Goal: Entertainment & Leisure: Browse casually

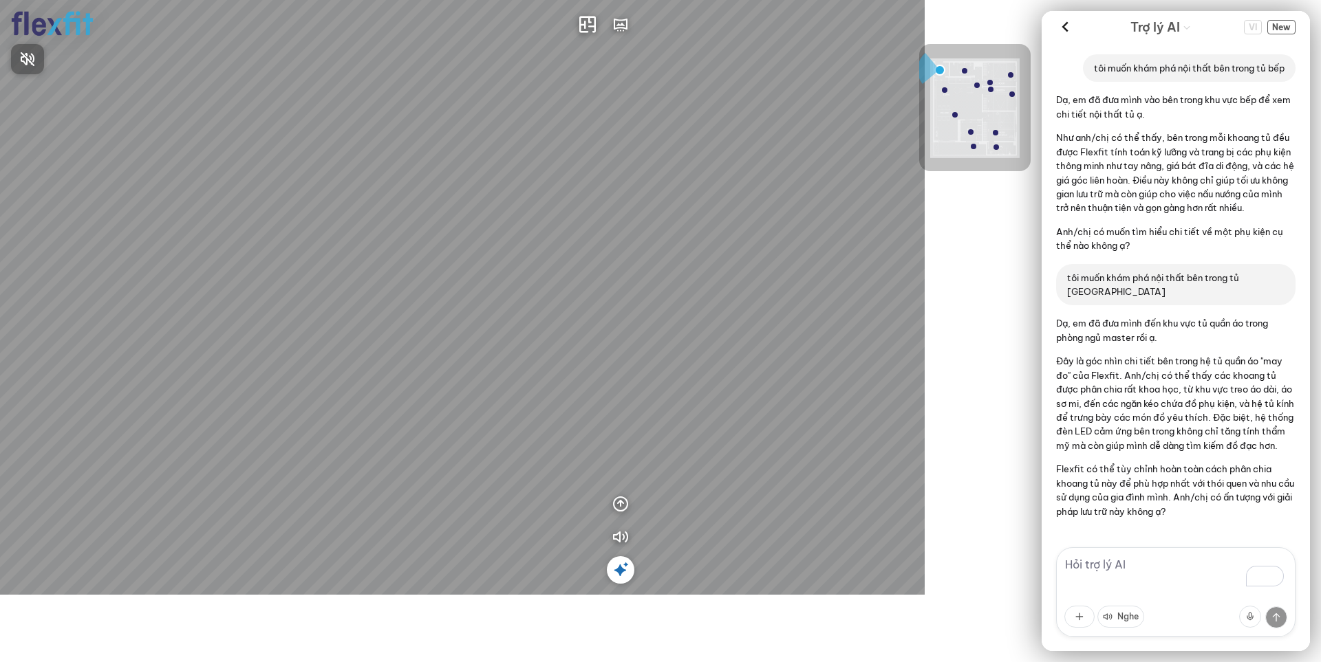
scroll to position [12, 0]
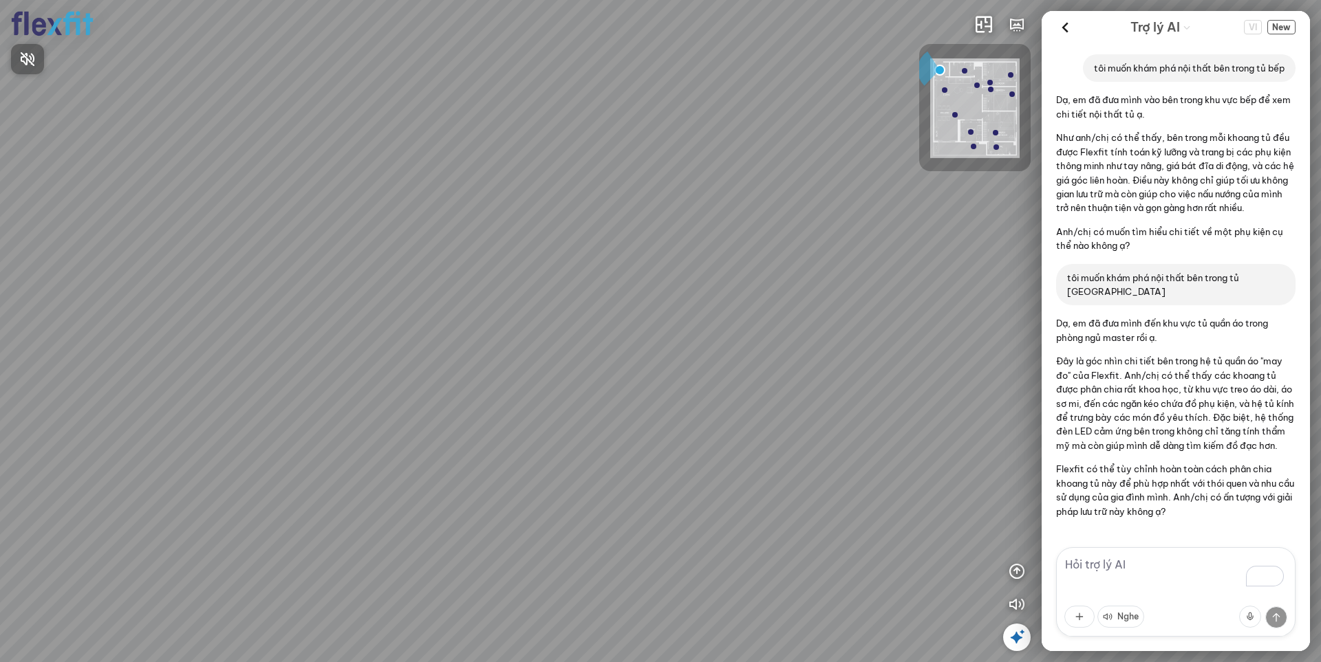
drag, startPoint x: 531, startPoint y: 427, endPoint x: 647, endPoint y: 363, distance: 132.1
click at [645, 365] on div at bounding box center [660, 331] width 1321 height 662
drag, startPoint x: 497, startPoint y: 378, endPoint x: 693, endPoint y: 274, distance: 222.4
click at [693, 274] on div at bounding box center [660, 331] width 1321 height 662
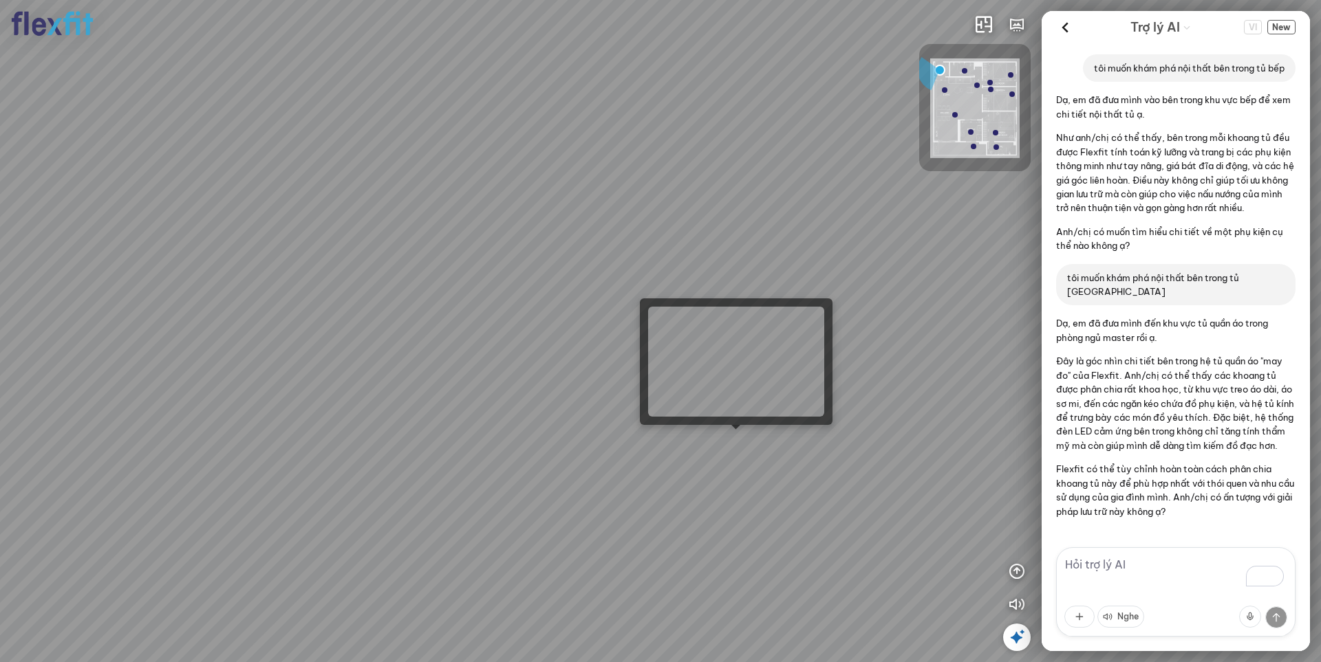
click at [735, 447] on div at bounding box center [660, 331] width 1321 height 662
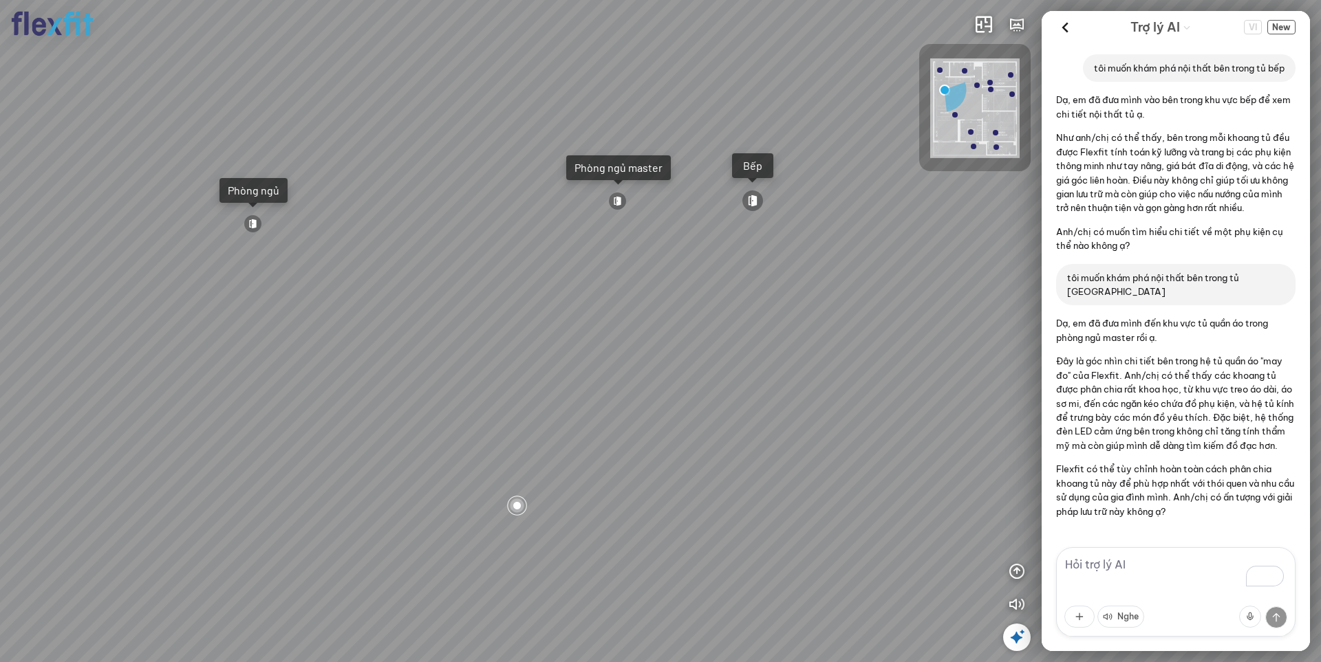
drag, startPoint x: 754, startPoint y: 422, endPoint x: 506, endPoint y: 378, distance: 251.4
click at [492, 373] on div "Ban công Bếp Phòng ngủ master Phòng ngủ Phòng ngủ" at bounding box center [660, 331] width 1321 height 662
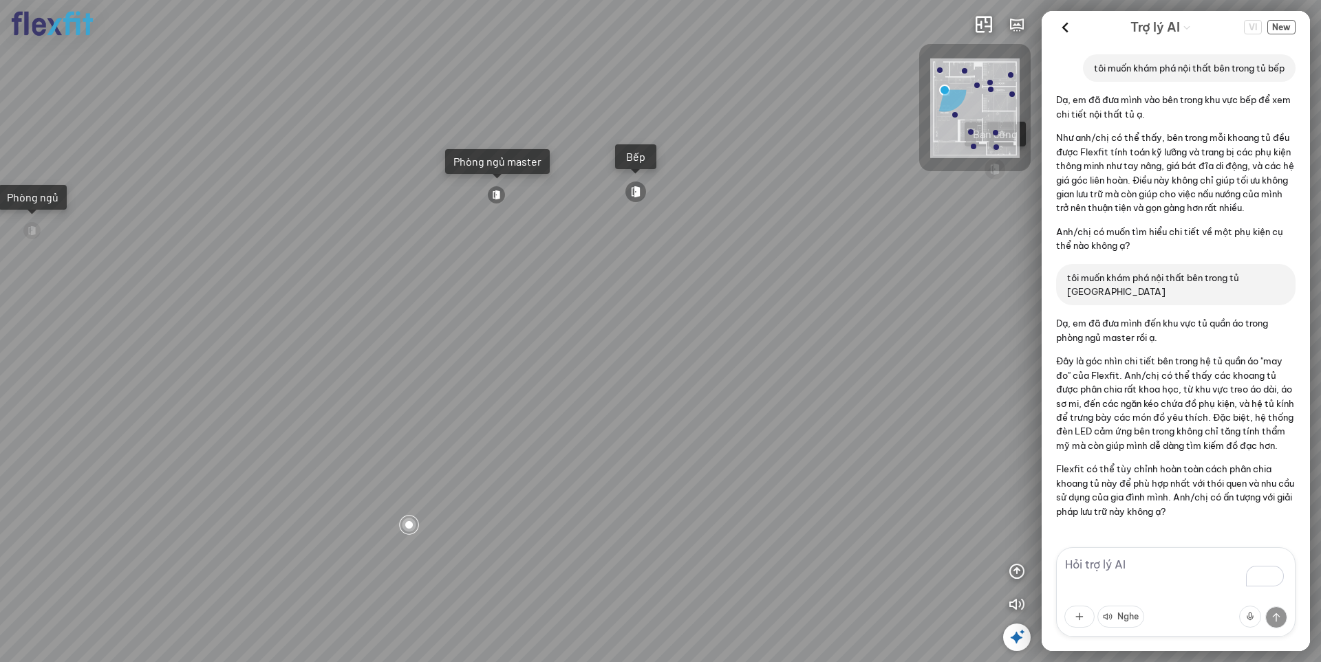
drag, startPoint x: 649, startPoint y: 389, endPoint x: 678, endPoint y: 382, distance: 30.2
click at [678, 382] on div "Ban công Bếp Phòng ngủ master Phòng ngủ Phòng ngủ" at bounding box center [660, 331] width 1321 height 662
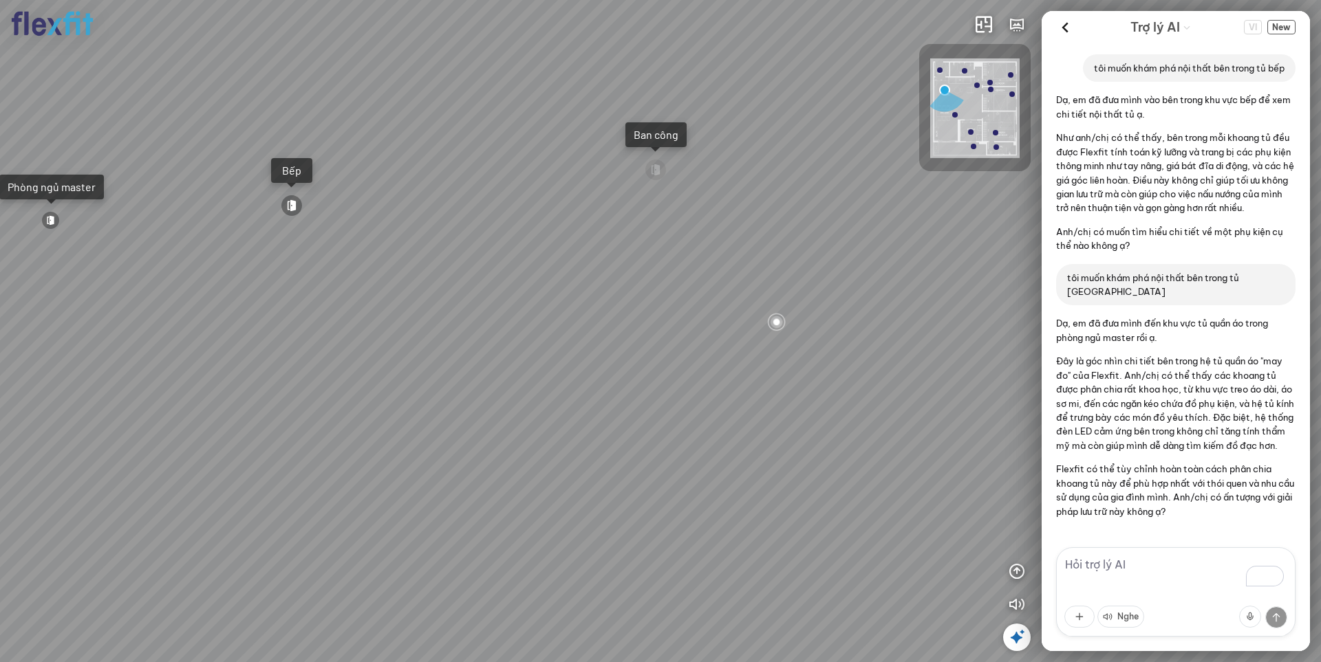
drag, startPoint x: 796, startPoint y: 372, endPoint x: 376, endPoint y: 376, distance: 419.6
click at [376, 376] on div "Ban công Bếp Phòng ngủ master Phòng ngủ Phòng ngủ" at bounding box center [660, 331] width 1321 height 662
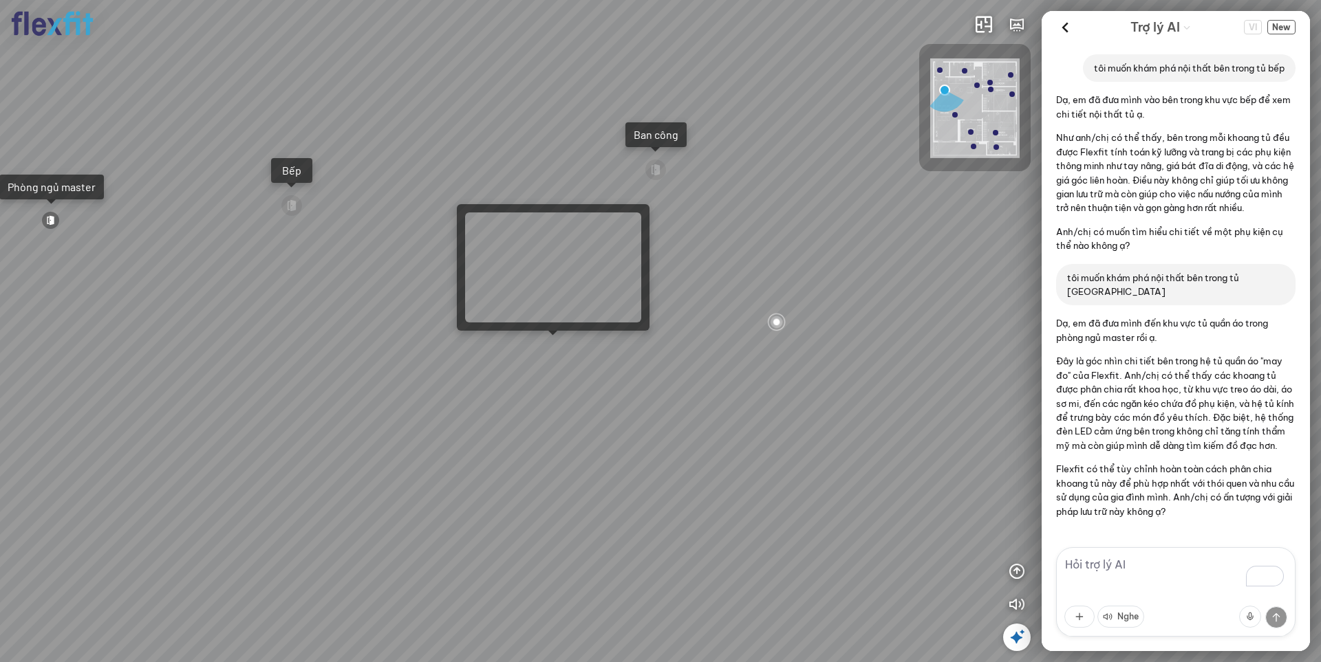
click at [543, 347] on div "Ban công Bếp Phòng ngủ master Phòng ngủ Phòng ngủ" at bounding box center [660, 331] width 1321 height 662
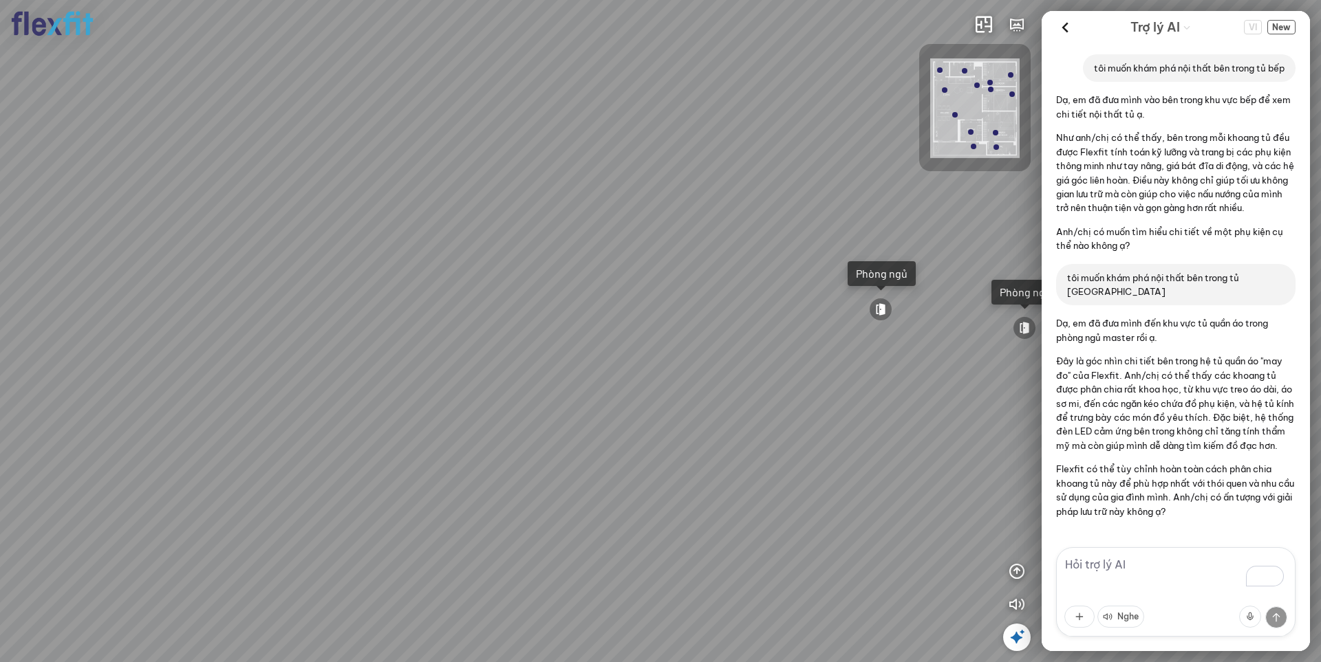
drag, startPoint x: 631, startPoint y: 382, endPoint x: 473, endPoint y: 402, distance: 160.2
click at [473, 402] on div "Ban công Bếp Phòng ngủ master Phòng ngủ Phòng ngủ" at bounding box center [660, 331] width 1321 height 662
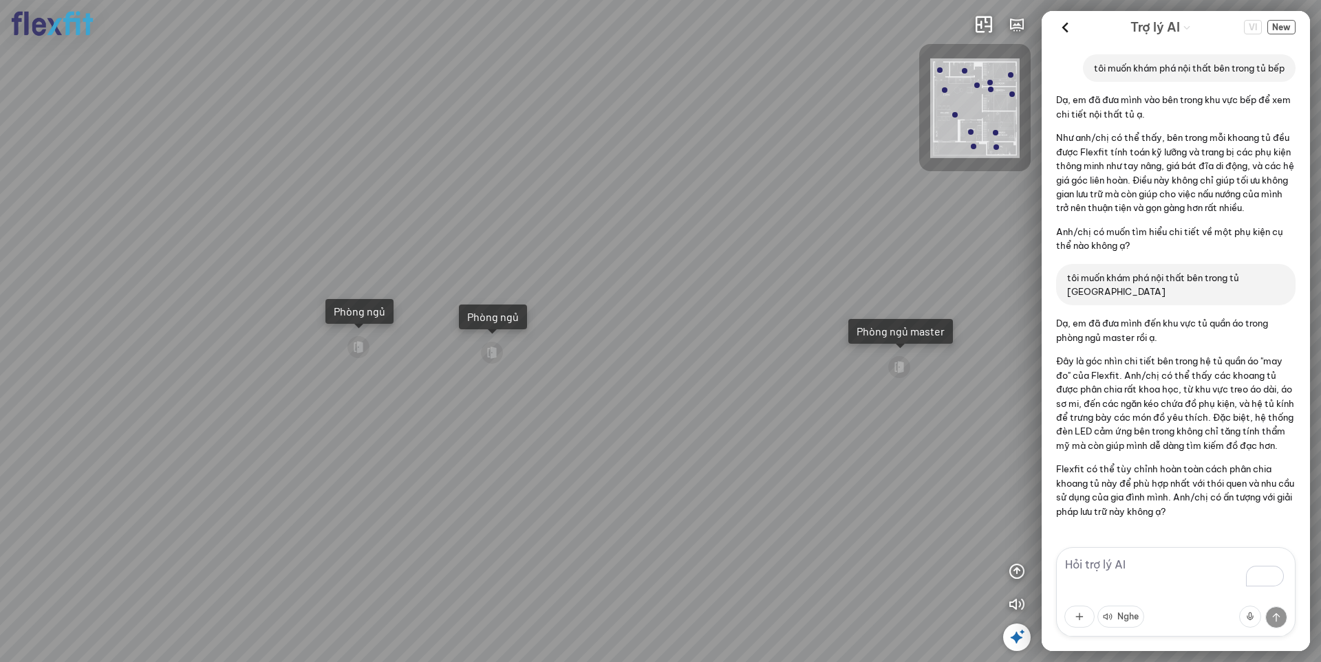
drag, startPoint x: 682, startPoint y: 404, endPoint x: 455, endPoint y: 409, distance: 227.7
click at [310, 398] on div "Ban công Bếp Phòng ngủ master Phòng ngủ Phòng ngủ" at bounding box center [660, 331] width 1321 height 662
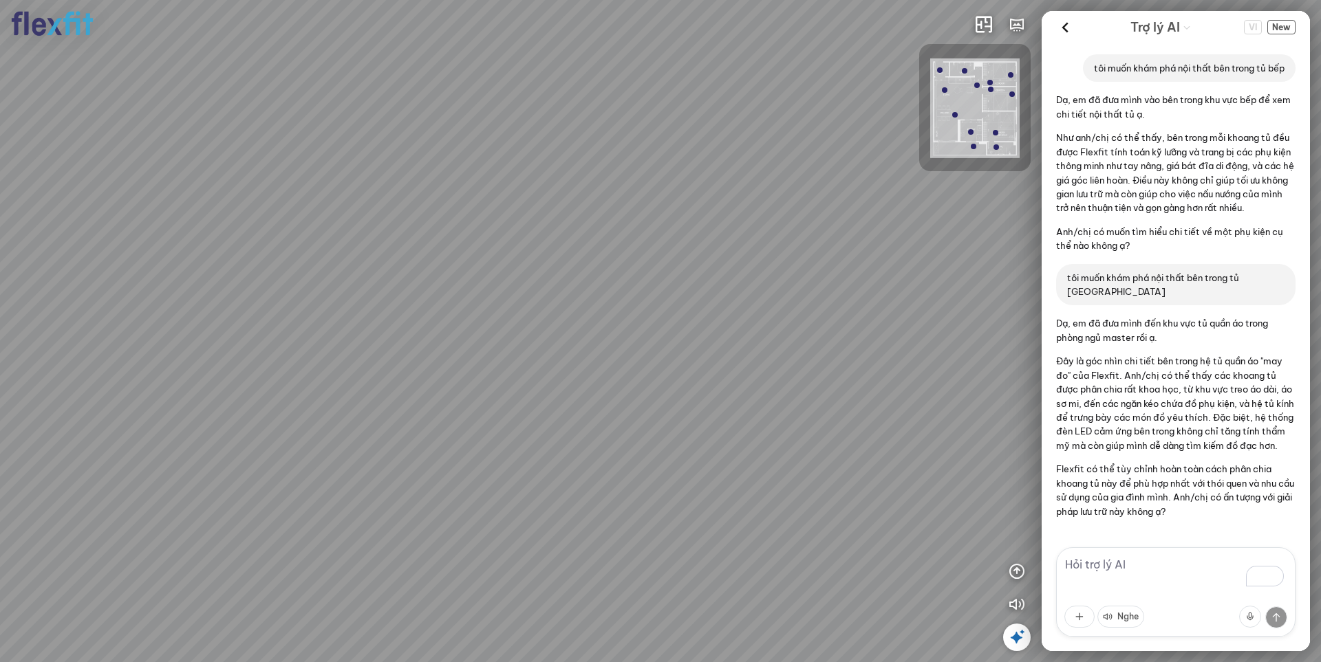
drag, startPoint x: 658, startPoint y: 425, endPoint x: 413, endPoint y: 405, distance: 246.4
click at [413, 405] on div "Ban công Bếp Phòng ngủ master Phòng ngủ Phòng ngủ" at bounding box center [660, 331] width 1321 height 662
drag, startPoint x: 288, startPoint y: 332, endPoint x: 434, endPoint y: 335, distance: 145.9
click at [479, 329] on div "Ban công Bếp Phòng ngủ master Phòng ngủ Phòng ngủ" at bounding box center [660, 331] width 1321 height 662
drag, startPoint x: 362, startPoint y: 345, endPoint x: 483, endPoint y: 345, distance: 120.4
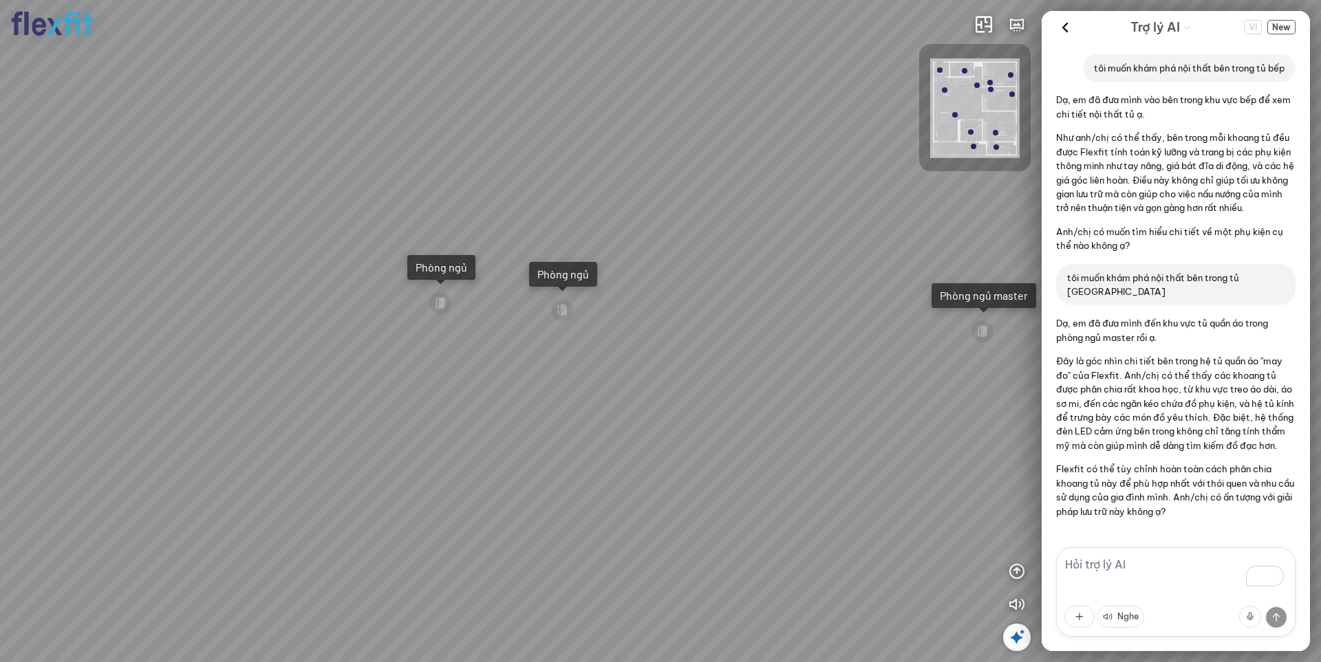
click at [483, 345] on div "Ban công Bếp Phòng ngủ master Phòng ngủ Phòng ngủ" at bounding box center [660, 331] width 1321 height 662
click at [566, 310] on div at bounding box center [561, 310] width 23 height 23
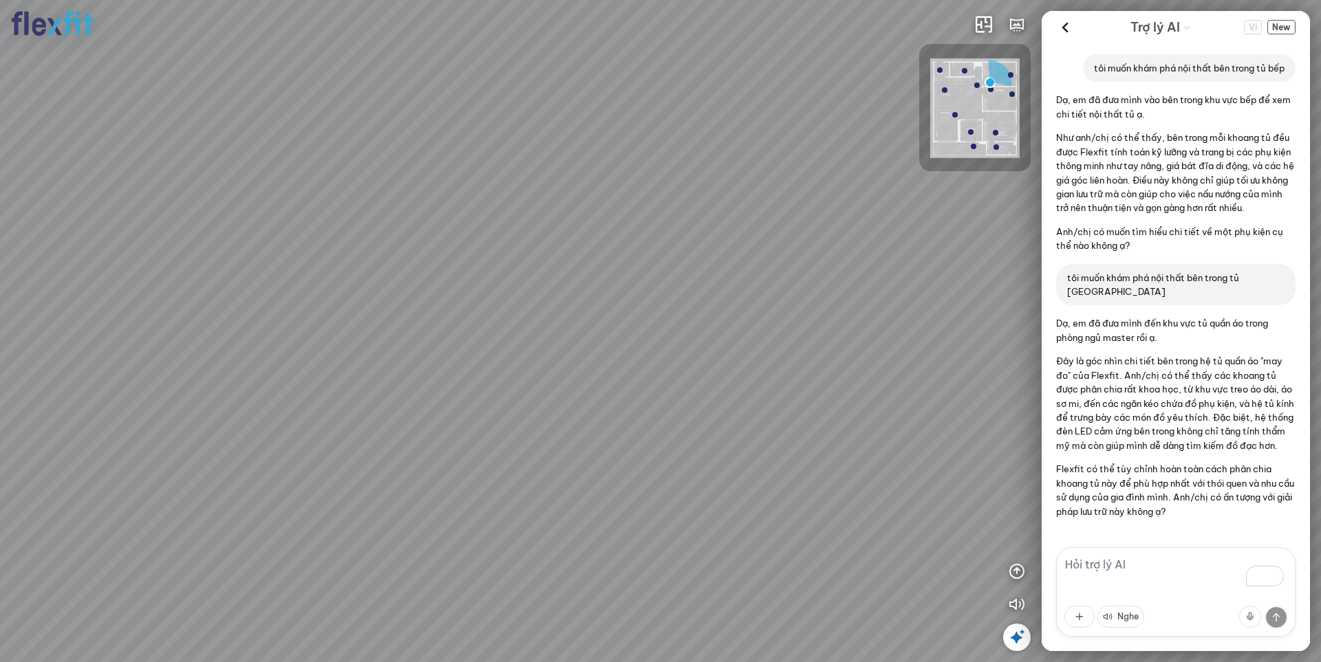
drag, startPoint x: 496, startPoint y: 350, endPoint x: 683, endPoint y: 316, distance: 190.1
click at [677, 317] on div at bounding box center [660, 331] width 1321 height 662
drag, startPoint x: 384, startPoint y: 323, endPoint x: 964, endPoint y: 313, distance: 579.9
click at [924, 312] on div at bounding box center [660, 331] width 1321 height 662
drag, startPoint x: 726, startPoint y: 323, endPoint x: 406, endPoint y: 312, distance: 320.7
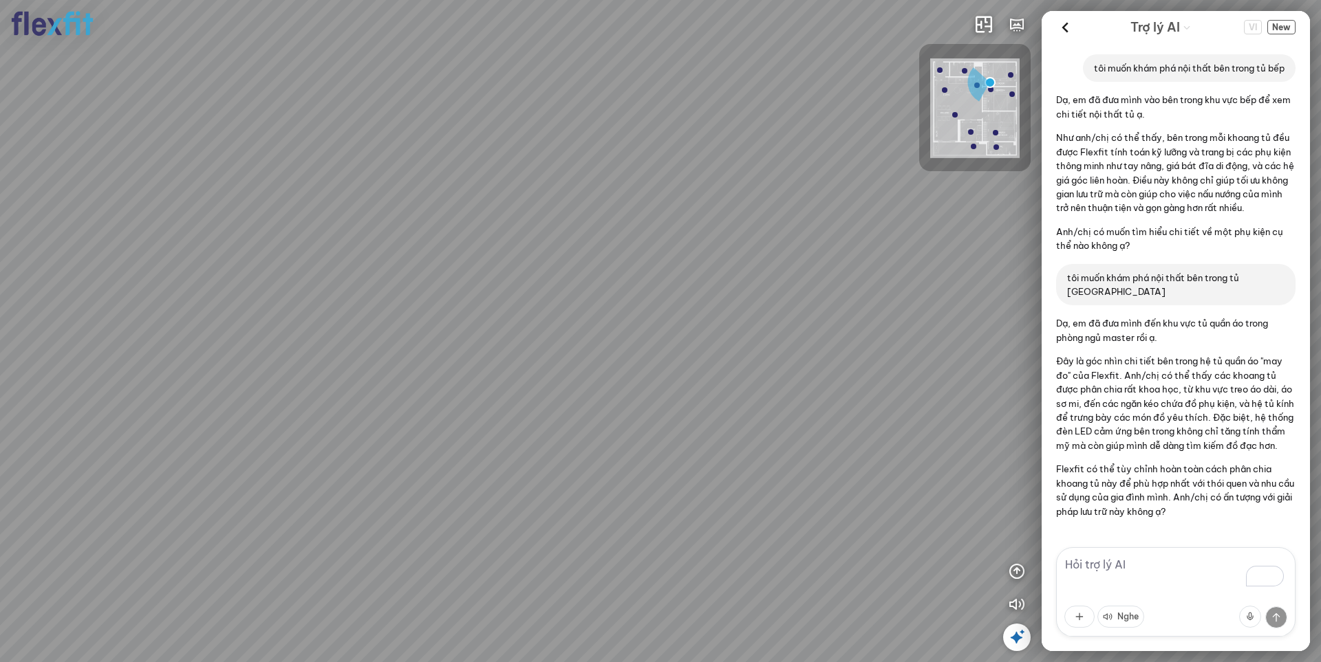
click at [406, 312] on div at bounding box center [660, 331] width 1321 height 662
drag, startPoint x: 575, startPoint y: 281, endPoint x: 168, endPoint y: 287, distance: 407.2
click at [170, 288] on div at bounding box center [660, 331] width 1321 height 662
drag, startPoint x: 420, startPoint y: 310, endPoint x: 354, endPoint y: 333, distance: 70.7
click at [354, 332] on div at bounding box center [660, 331] width 1321 height 662
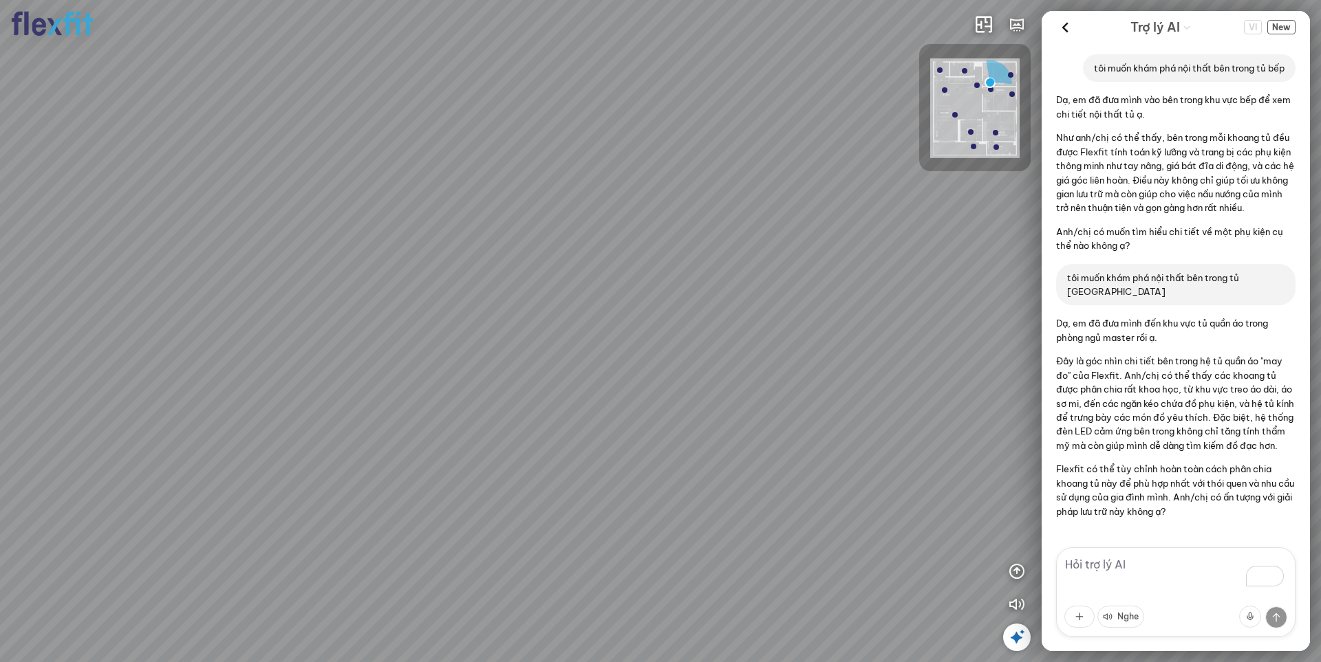
click at [924, 116] on div at bounding box center [955, 115] width 6 height 6
click at [924, 131] on div at bounding box center [971, 132] width 6 height 6
drag, startPoint x: 607, startPoint y: 412, endPoint x: 563, endPoint y: 204, distance: 213.0
click at [563, 206] on div at bounding box center [660, 331] width 1321 height 662
drag, startPoint x: 512, startPoint y: 349, endPoint x: 695, endPoint y: 336, distance: 183.5
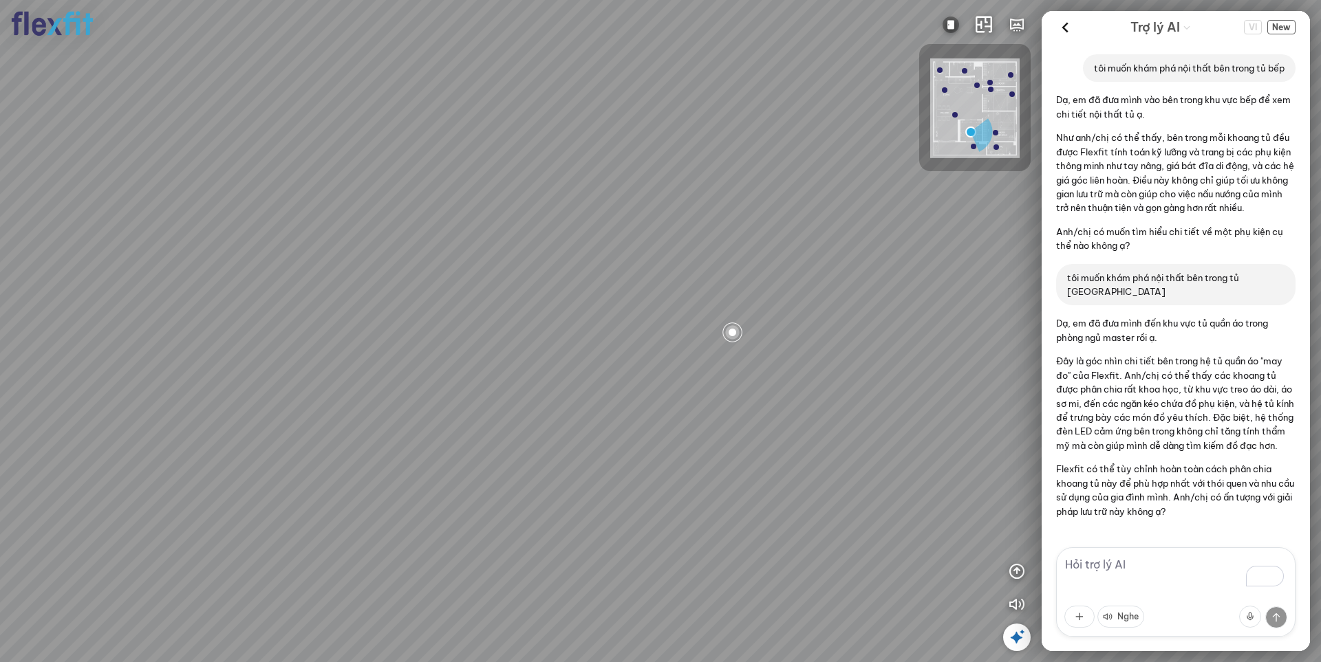
click at [695, 336] on div at bounding box center [660, 331] width 1321 height 662
drag, startPoint x: 688, startPoint y: 381, endPoint x: 521, endPoint y: 382, distance: 167.8
click at [525, 382] on div at bounding box center [660, 331] width 1321 height 662
drag, startPoint x: 779, startPoint y: 373, endPoint x: 195, endPoint y: 315, distance: 586.8
click at [113, 318] on div at bounding box center [660, 331] width 1321 height 662
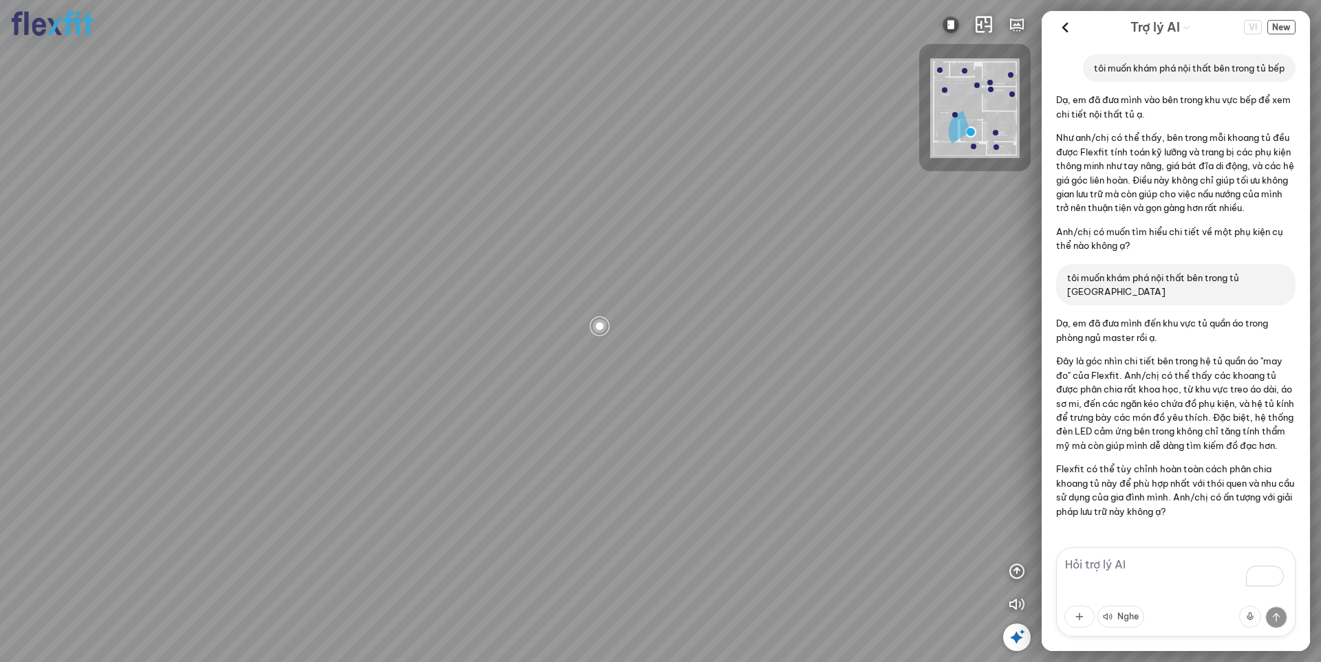
drag, startPoint x: 713, startPoint y: 298, endPoint x: 749, endPoint y: 424, distance: 131.0
click at [749, 424] on div at bounding box center [660, 331] width 1321 height 662
drag, startPoint x: 512, startPoint y: 126, endPoint x: 492, endPoint y: 380, distance: 255.3
click at [517, 416] on div at bounding box center [660, 331] width 1321 height 662
drag, startPoint x: 474, startPoint y: 239, endPoint x: 633, endPoint y: 303, distance: 171.7
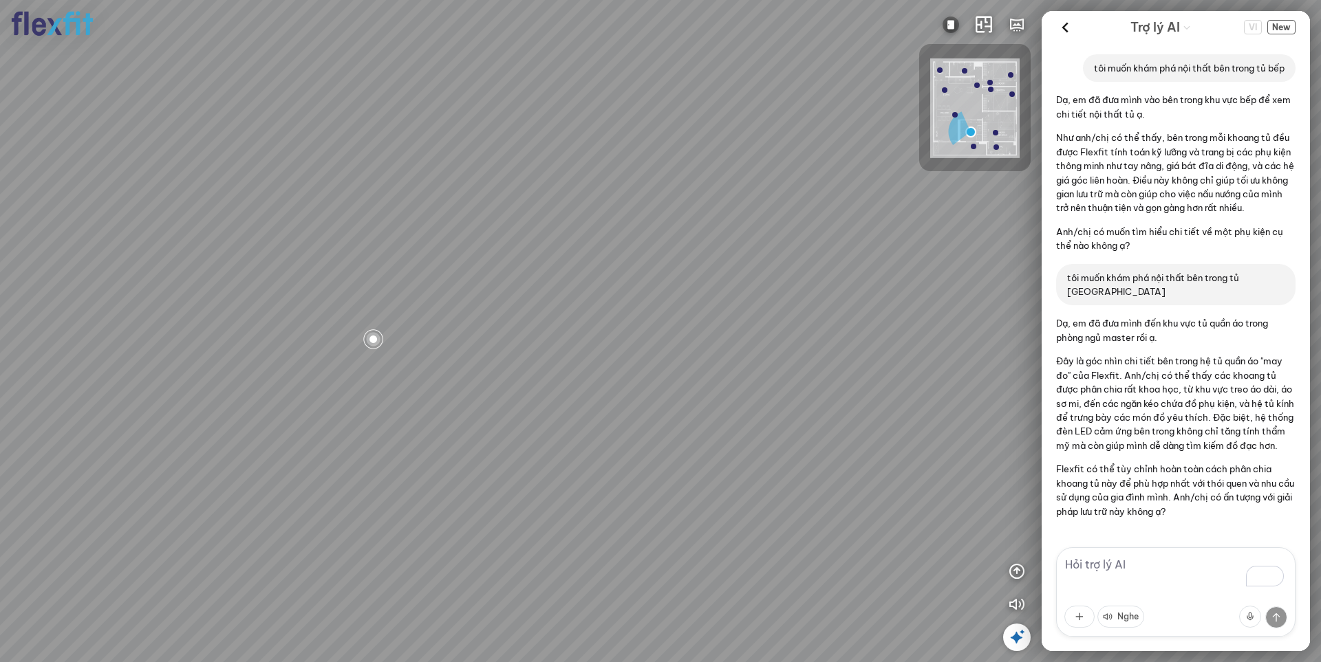
click at [633, 303] on div at bounding box center [660, 331] width 1321 height 662
drag, startPoint x: 328, startPoint y: 511, endPoint x: 427, endPoint y: 393, distance: 153.8
click at [427, 393] on div at bounding box center [660, 331] width 1321 height 662
drag, startPoint x: 499, startPoint y: 416, endPoint x: 602, endPoint y: 316, distance: 143.0
click at [602, 316] on div at bounding box center [660, 331] width 1321 height 662
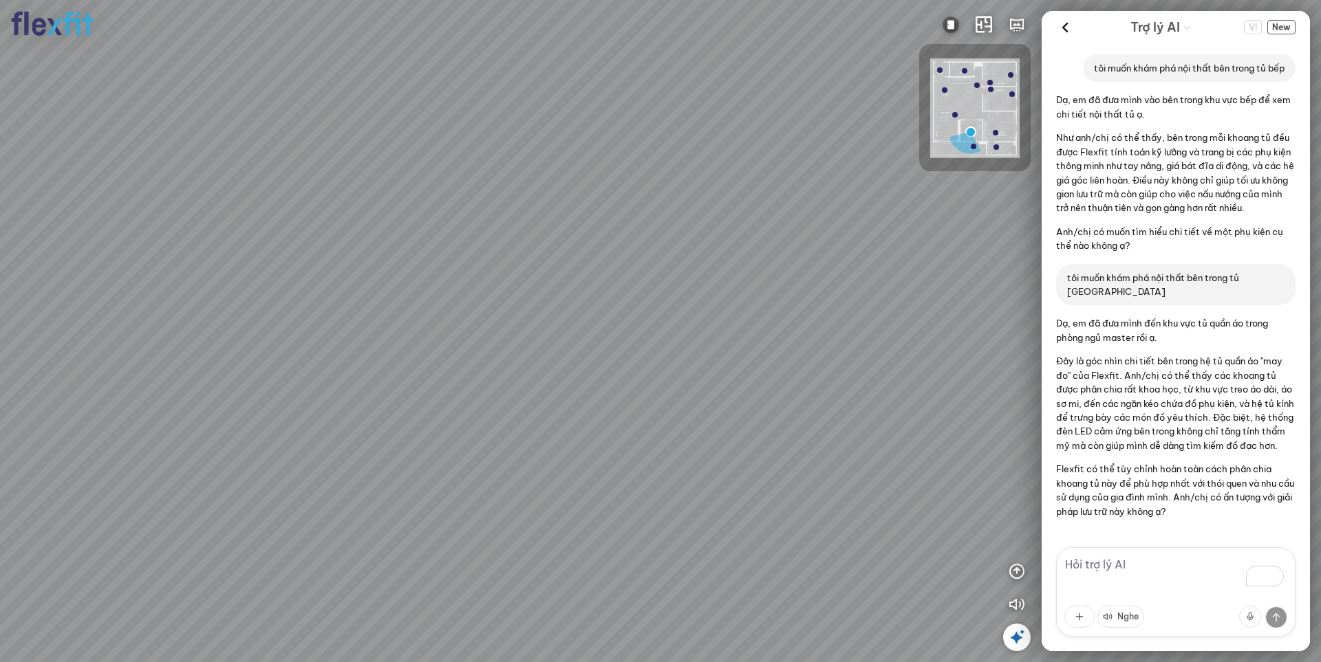
drag, startPoint x: 347, startPoint y: 337, endPoint x: 636, endPoint y: 324, distance: 289.2
click at [636, 324] on div at bounding box center [660, 331] width 1321 height 662
drag, startPoint x: 587, startPoint y: 304, endPoint x: 711, endPoint y: 366, distance: 138.4
click at [711, 366] on div at bounding box center [660, 331] width 1321 height 662
click at [924, 24] on icon at bounding box center [1064, 27] width 21 height 21
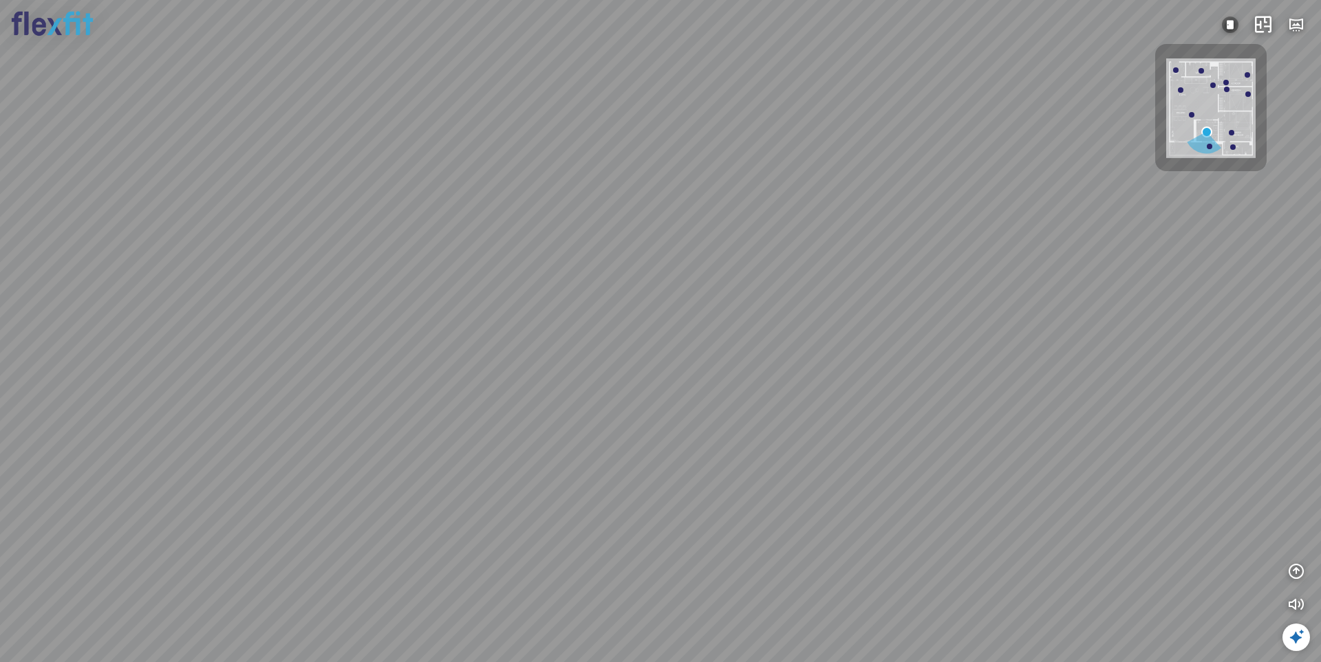
scroll to position [13, 0]
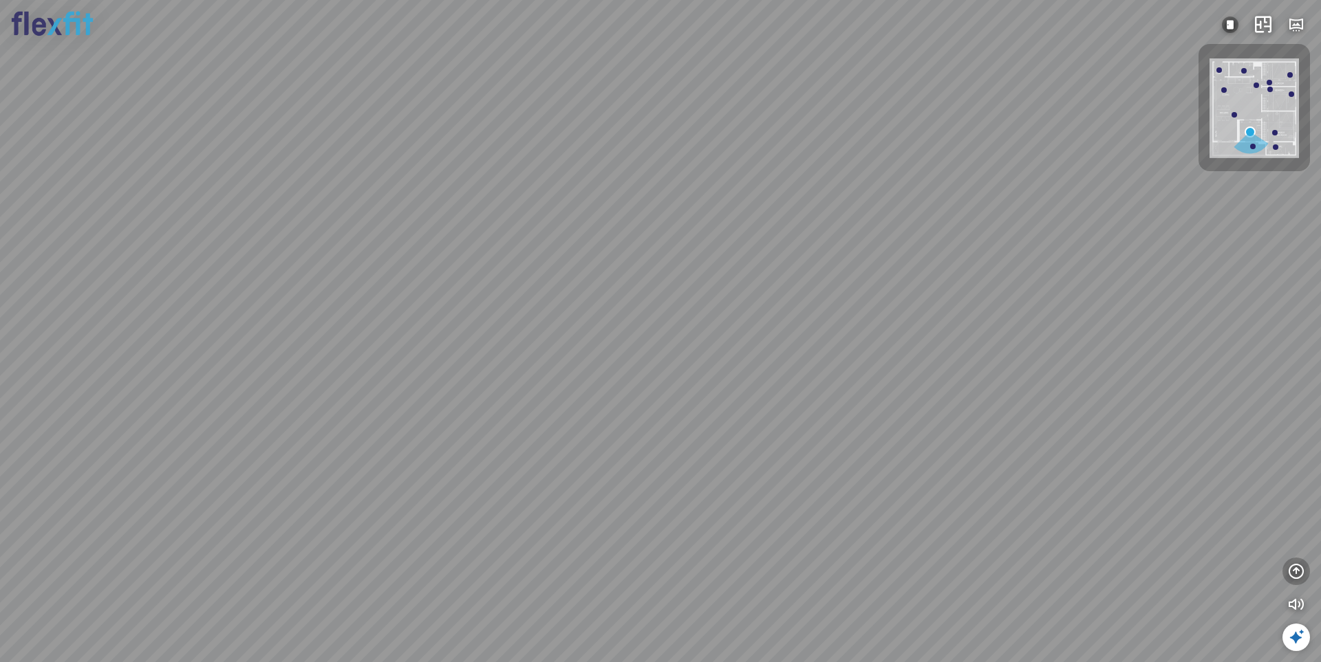
click at [924, 568] on icon "button" at bounding box center [1296, 571] width 17 height 17
click at [924, 503] on icon "button" at bounding box center [1296, 505] width 17 height 17
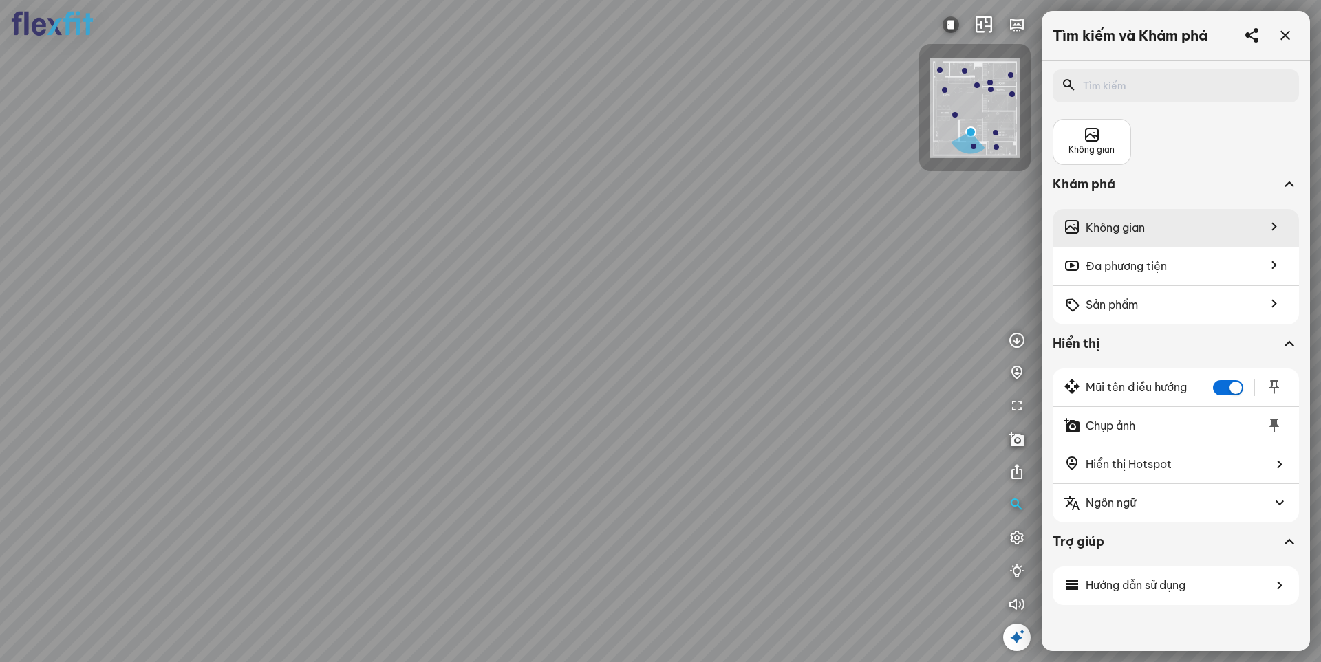
click at [924, 224] on div "Không gian" at bounding box center [1175, 228] width 246 height 39
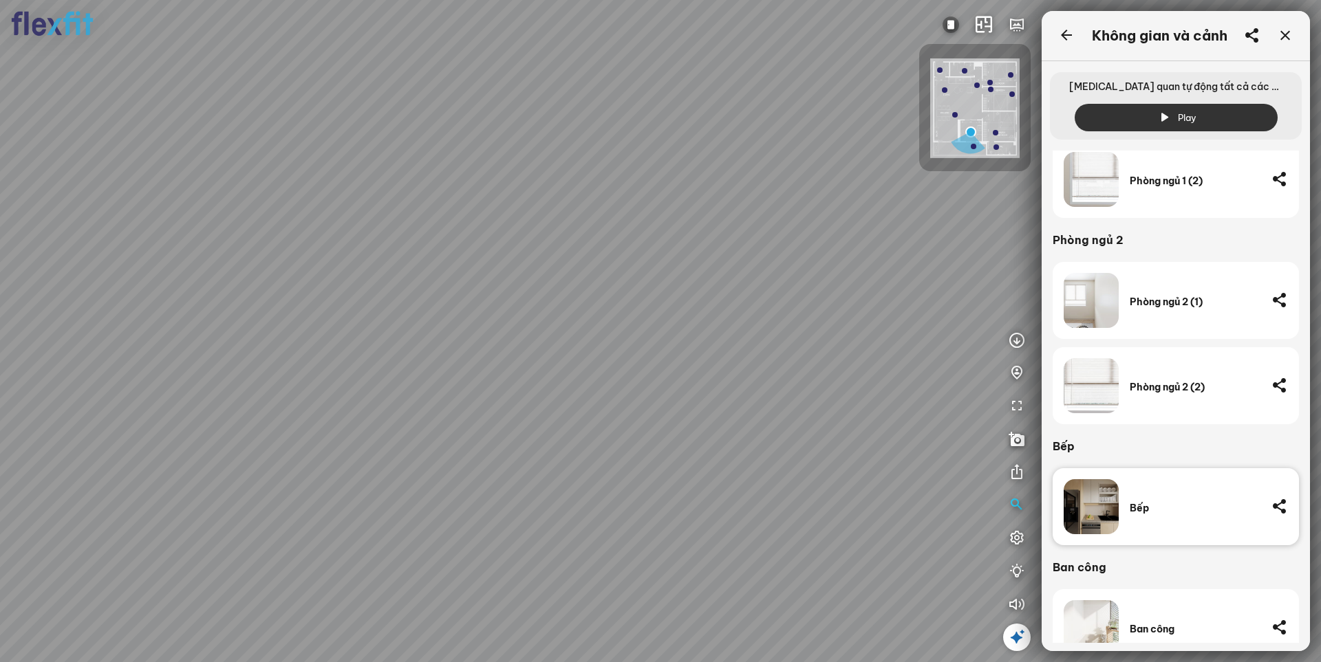
scroll to position [913, 0]
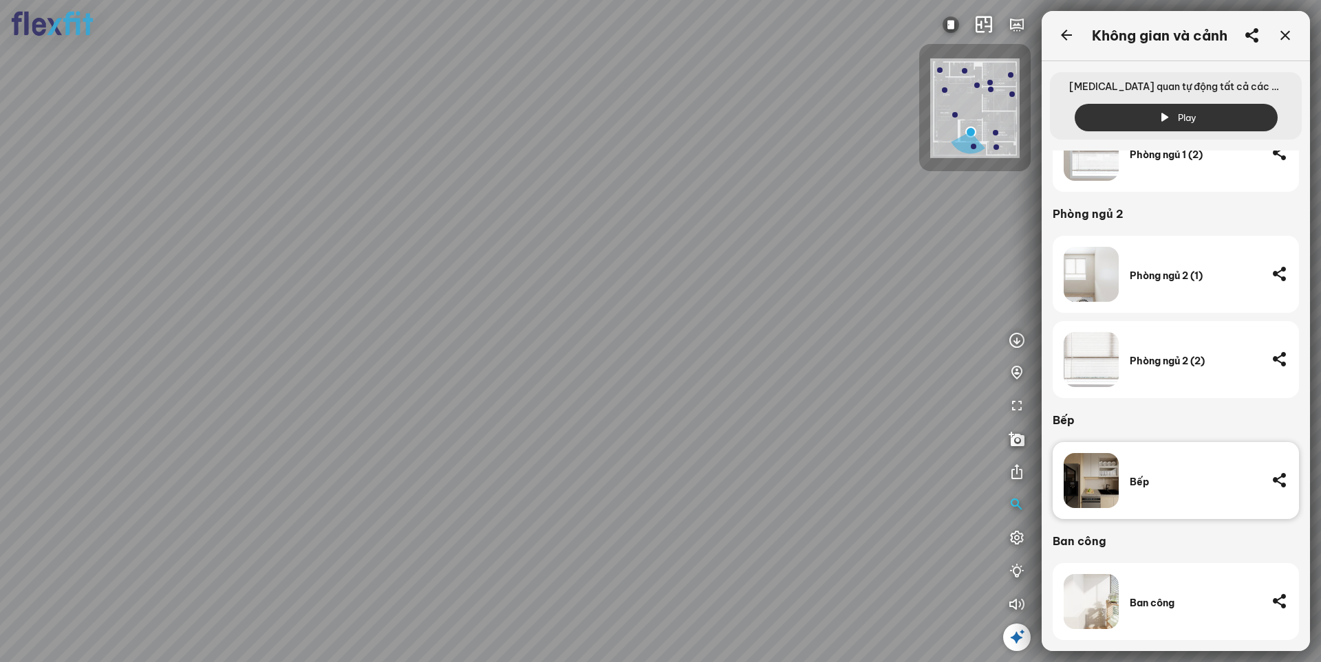
click at [924, 111] on img at bounding box center [974, 108] width 89 height 100
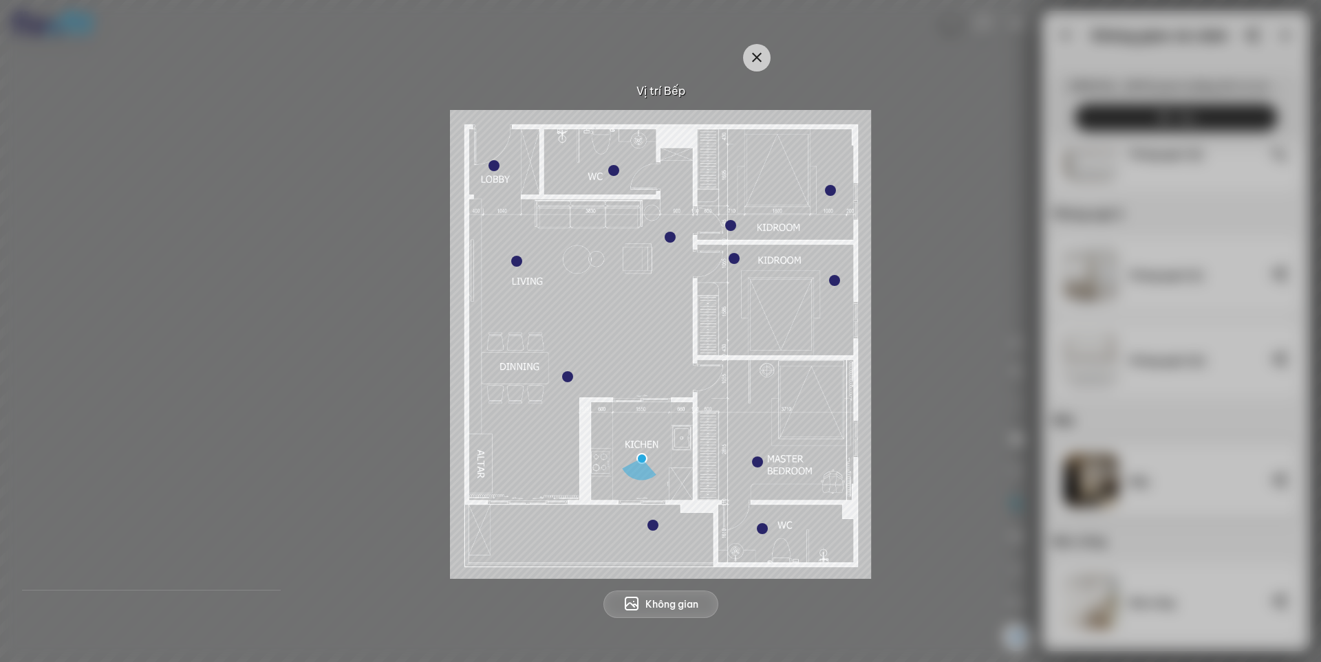
click at [755, 462] on div at bounding box center [757, 462] width 11 height 11
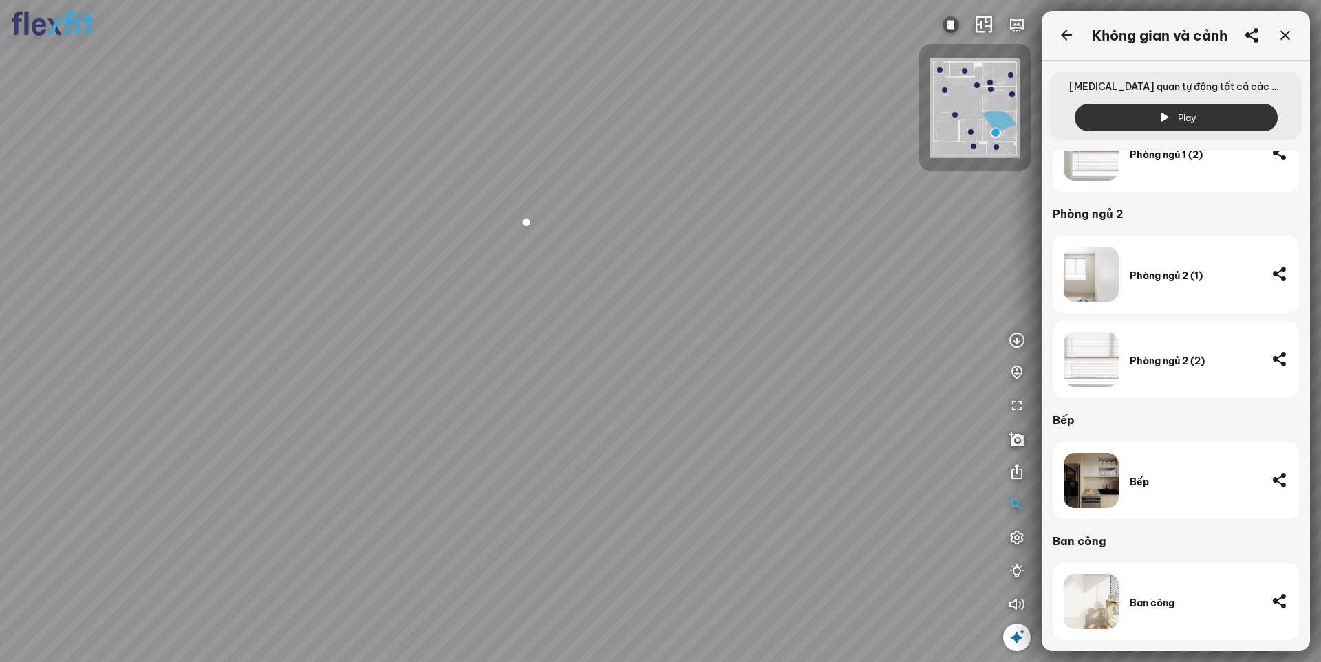
drag, startPoint x: 700, startPoint y: 460, endPoint x: 713, endPoint y: 459, distance: 12.5
click at [713, 459] on div "Phòng khách Phòng tắm" at bounding box center [660, 331] width 1321 height 662
